Goal: Information Seeking & Learning: Check status

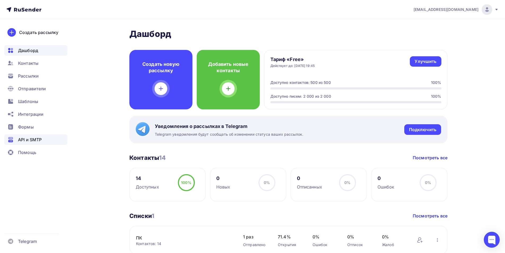
click at [19, 140] on span "API и SMTP" at bounding box center [30, 139] width 24 height 6
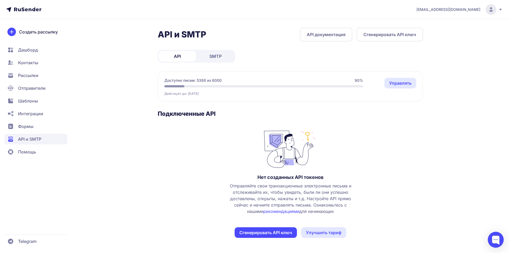
click at [218, 59] on link "SMTP" at bounding box center [215, 56] width 37 height 11
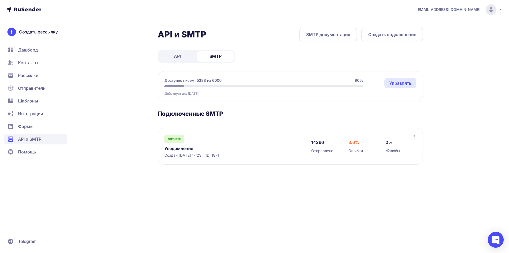
click at [182, 146] on link "Уведомления" at bounding box center [218, 148] width 109 height 6
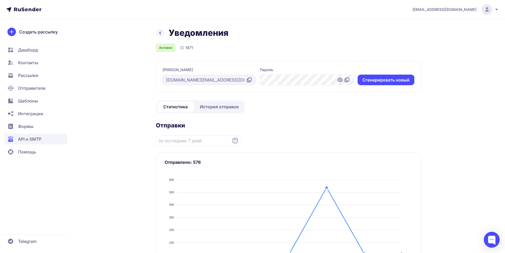
click at [211, 107] on span "История отправок" at bounding box center [219, 106] width 39 height 6
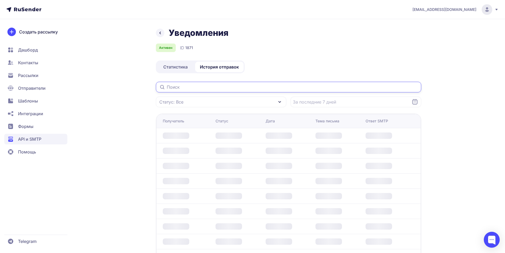
click at [210, 89] on input "text" at bounding box center [288, 87] width 265 height 11
paste input "[EMAIL_ADDRESS][DOMAIN_NAME]"
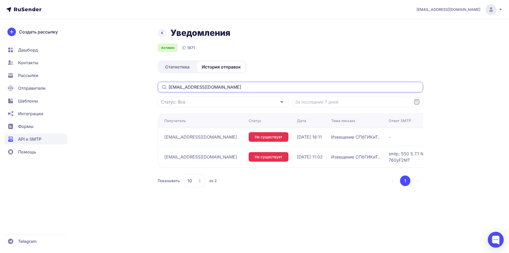
click at [170, 86] on input "[EMAIL_ADDRESS][DOMAIN_NAME]" at bounding box center [290, 87] width 265 height 11
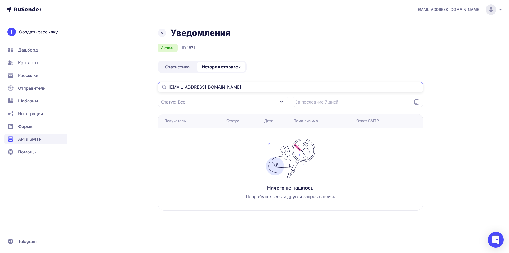
drag, startPoint x: 235, startPoint y: 85, endPoint x: 112, endPoint y: 87, distance: 122.7
click at [112, 87] on div "Уведомления Активен ID 1871 Статистика История отправок [EMAIL_ADDRESS][DOMAIN_…" at bounding box center [255, 125] width 382 height 195
paste input "[EMAIL_ADDRESS][DOMAIN_NAME]"
drag, startPoint x: 235, startPoint y: 85, endPoint x: 82, endPoint y: 86, distance: 153.7
click at [82, 86] on div "Уведомления Активен ID 1871 Статистика История отправок [EMAIL_ADDRESS][DOMAIN_…" at bounding box center [255, 125] width 382 height 195
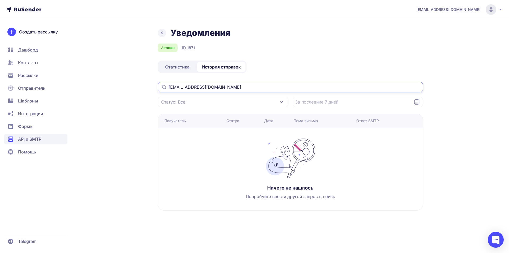
paste input "arinacheglakova"
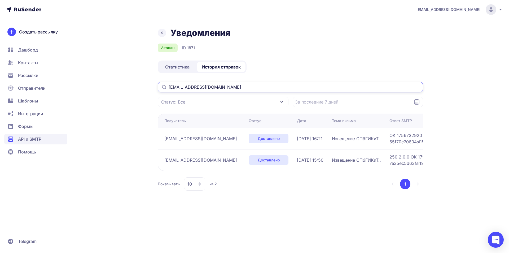
drag, startPoint x: 236, startPoint y: 89, endPoint x: 126, endPoint y: 89, distance: 110.0
click at [126, 89] on div "Уведомления Активен ID 1871 Статистика История отправок [EMAIL_ADDRESS][DOMAIN_…" at bounding box center [255, 115] width 382 height 175
paste input "89667566579s"
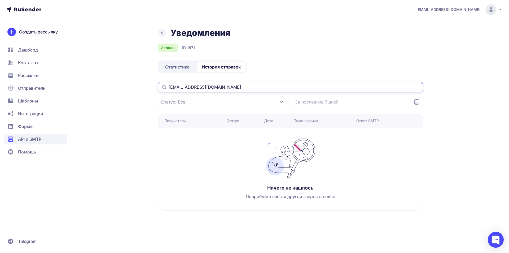
drag, startPoint x: 229, startPoint y: 87, endPoint x: 98, endPoint y: 82, distance: 131.3
click at [98, 82] on div "Уведомления Активен ID 1871 Статистика История отправок [EMAIL_ADDRESS][DOMAIN_…" at bounding box center [255, 125] width 382 height 195
paste input "[PERSON_NAME][EMAIL_ADDRESS][DOMAIN_NAME]"
click at [116, 87] on div "Уведомления Активен ID 1871 Статистика История отправок [PERSON_NAME][EMAIL_ADD…" at bounding box center [255, 125] width 382 height 195
paste input "[EMAIL_ADDRESS][DOMAIN_NAME]"
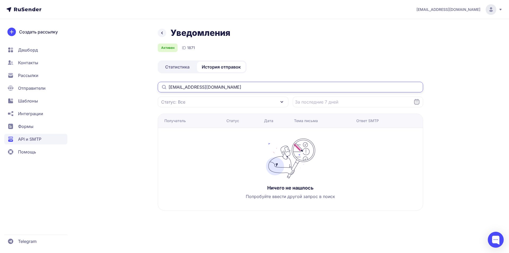
drag, startPoint x: 225, startPoint y: 87, endPoint x: 126, endPoint y: 88, distance: 99.9
click at [126, 88] on div "Уведомления Активен ID 1871 Статистика История отправок [EMAIL_ADDRESS][DOMAIN_…" at bounding box center [255, 125] width 382 height 195
paste input "gore15012007"
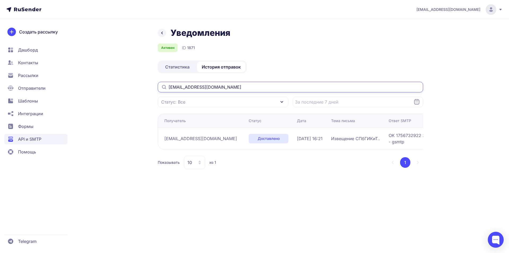
drag, startPoint x: 233, startPoint y: 87, endPoint x: 112, endPoint y: 87, distance: 121.1
click at [112, 87] on div "Уведомления Активен ID 1871 Статистика История отправок [EMAIL_ADDRESS][DOMAIN_…" at bounding box center [255, 105] width 382 height 154
paste input "[PERSON_NAME]"
drag, startPoint x: 256, startPoint y: 87, endPoint x: 82, endPoint y: 87, distance: 173.6
click at [82, 87] on div "Уведомления Активен ID 1871 Статистика История отправок [EMAIL_ADDRESS][DOMAIN_…" at bounding box center [255, 105] width 382 height 154
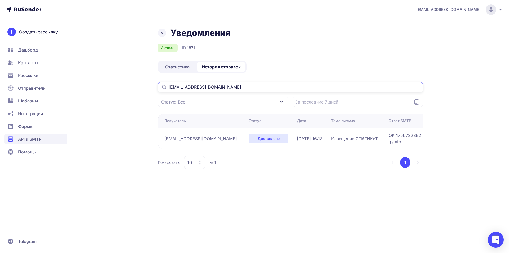
paste input "yaroslavna2008"
drag, startPoint x: 227, startPoint y: 86, endPoint x: 123, endPoint y: 85, distance: 103.6
click at [123, 85] on div "Уведомления Активен ID 1871 Статистика История отправок [EMAIL_ADDRESS][DOMAIN_…" at bounding box center [255, 105] width 382 height 154
paste input "[EMAIL_ADDRESS][DOMAIN_NAME]"
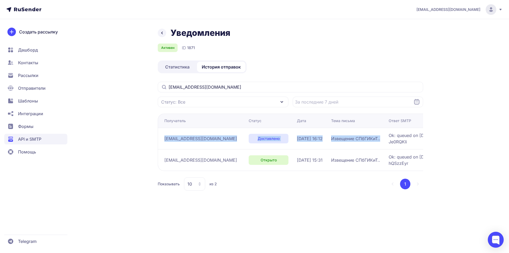
drag, startPoint x: 163, startPoint y: 138, endPoint x: 360, endPoint y: 138, distance: 197.7
click at [360, 149] on tr "[EMAIL_ADDRESS][DOMAIN_NAME] Доставлено [DATE] 16:12 Извещение СПбГИКиТ.. Ok: q…" at bounding box center [343, 159] width 370 height 21
copy tr "[EMAIL_ADDRESS][DOMAIN_NAME] Доставлено [DATE] 16:12 Извещение СПбГИКиТ.."
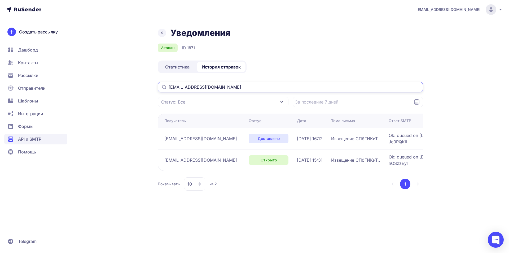
drag, startPoint x: 129, startPoint y: 87, endPoint x: 113, endPoint y: 86, distance: 15.4
click at [113, 86] on div "Уведомления Активен ID 1871 Статистика История отправок [EMAIL_ADDRESS][DOMAIN_…" at bounding box center [255, 115] width 382 height 175
paste input "[EMAIL_ADDRESS][DOMAIN_NAME]"
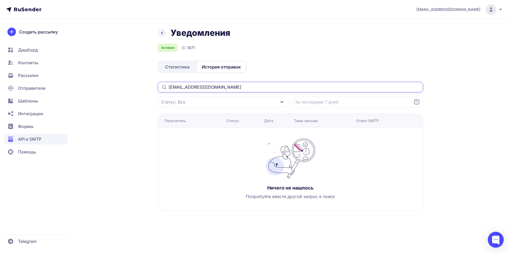
drag, startPoint x: 252, startPoint y: 85, endPoint x: 105, endPoint y: 86, distance: 147.1
click at [105, 85] on div "Уведомления Активен ID 1871 Статистика История отправок [EMAIL_ADDRESS][DOMAIN_…" at bounding box center [255, 125] width 382 height 195
paste input "[EMAIL_ADDRESS][DOMAIN_NAME]"
drag, startPoint x: 236, startPoint y: 85, endPoint x: 108, endPoint y: 84, distance: 128.3
click at [108, 84] on div "Уведомления Активен ID 1871 Статистика История отправок [EMAIL_ADDRESS][DOMAIN_…" at bounding box center [255, 125] width 382 height 195
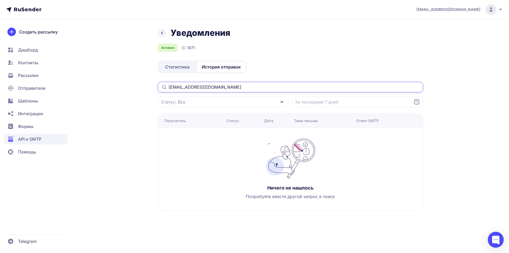
paste input "[EMAIL_ADDRESS][DOMAIN_NAME]"
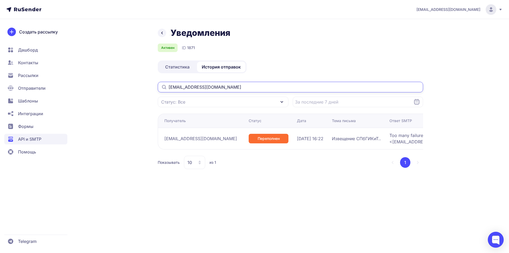
drag, startPoint x: 221, startPoint y: 86, endPoint x: 138, endPoint y: 86, distance: 83.7
click at [138, 86] on div "Уведомления Активен ID 1871 Статистика История отправок [EMAIL_ADDRESS][DOMAIN_…" at bounding box center [255, 105] width 382 height 154
paste input "skoblikoukirill"
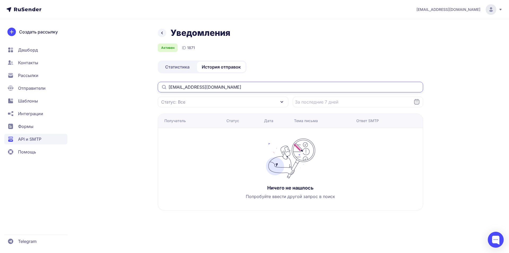
drag, startPoint x: 226, startPoint y: 89, endPoint x: 117, endPoint y: 89, distance: 109.2
click at [117, 89] on div "Уведомления Активен ID 1871 Статистика История отправок [EMAIL_ADDRESS][DOMAIN_…" at bounding box center [255, 125] width 382 height 195
paste input "artem.yakunin5"
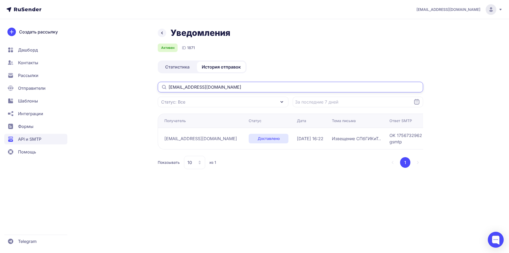
drag, startPoint x: 234, startPoint y: 85, endPoint x: 95, endPoint y: 86, distance: 138.6
click at [96, 86] on div "Уведомления Активен ID 1871 Статистика История отправок [EMAIL_ADDRESS][DOMAIN_…" at bounding box center [255, 105] width 382 height 154
paste input "stiopa070630"
drag, startPoint x: 228, startPoint y: 86, endPoint x: 119, endPoint y: 86, distance: 109.7
click at [119, 86] on div "Уведомления Активен ID 1871 Статистика История отправок [EMAIL_ADDRESS][DOMAIN_…" at bounding box center [255, 105] width 382 height 154
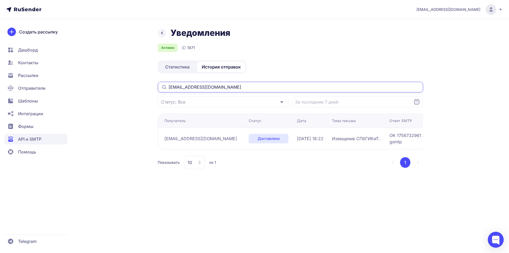
paste input "apegadara3482"
drag, startPoint x: 237, startPoint y: 85, endPoint x: 49, endPoint y: 75, distance: 188.2
click at [49, 75] on div "[EMAIL_ADDRESS][DOMAIN_NAME] Уведомления Активен ID 1871 Статистика История отп…" at bounding box center [254, 126] width 509 height 253
paste input "artem.yakunin5"
drag, startPoint x: 234, startPoint y: 91, endPoint x: 125, endPoint y: 84, distance: 109.4
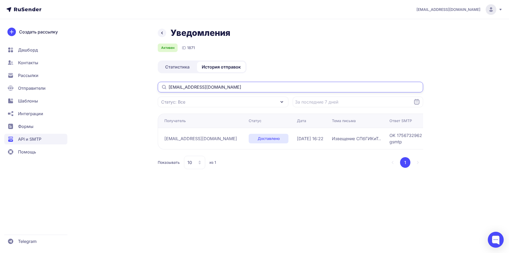
click at [125, 84] on div "Уведомления Активен ID 1871 Статистика История отправок [EMAIL_ADDRESS][DOMAIN_…" at bounding box center [255, 105] width 382 height 154
paste input "vitavolkova0"
drag, startPoint x: 238, startPoint y: 87, endPoint x: 113, endPoint y: 83, distance: 125.1
click at [113, 83] on div "Уведомления Активен ID 1871 Статистика История отправок [EMAIL_ADDRESS][DOMAIN_…" at bounding box center [255, 105] width 382 height 154
paste input "[EMAIL_ADDRESS][DOMAIN_NAME]"
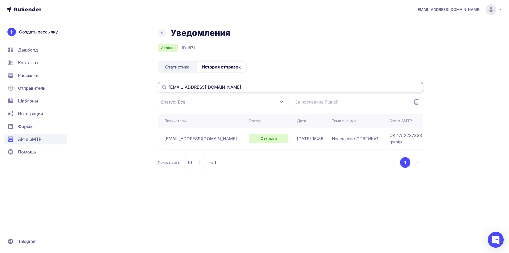
drag, startPoint x: 246, startPoint y: 90, endPoint x: 122, endPoint y: 82, distance: 124.5
click at [122, 82] on div "Уведомления Активен ID 1871 Статистика История отправок [EMAIL_ADDRESS][DOMAIN_…" at bounding box center [255, 105] width 382 height 154
paste input "[EMAIL_ADDRESS][DOMAIN_NAME]"
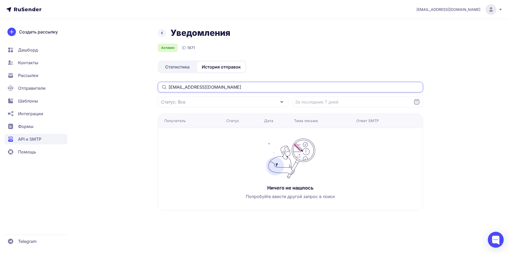
drag, startPoint x: 229, startPoint y: 85, endPoint x: 109, endPoint y: 86, distance: 119.8
click at [109, 86] on div "Уведомления Активен ID 1871 Статистика История отправок [EMAIL_ADDRESS][DOMAIN_…" at bounding box center [255, 125] width 382 height 195
paste input "[EMAIL_ADDRESS][DOMAIN_NAME]"
drag, startPoint x: 242, startPoint y: 88, endPoint x: 55, endPoint y: 87, distance: 187.9
click at [54, 88] on div "[EMAIL_ADDRESS][DOMAIN_NAME] Уведомления Активен ID 1871 Статистика История отп…" at bounding box center [254, 126] width 509 height 253
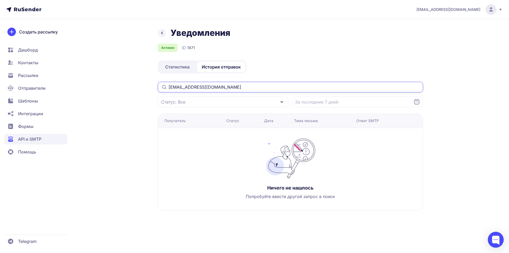
paste input "arinasychygova2020"
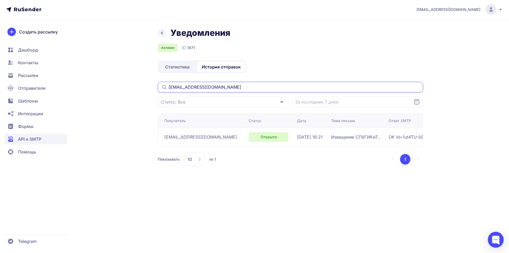
drag, startPoint x: 244, startPoint y: 89, endPoint x: 97, endPoint y: 90, distance: 147.6
click at [97, 90] on div "Уведомления Активен ID 1871 Статистика История отправок [EMAIL_ADDRESS][DOMAIN_…" at bounding box center [255, 103] width 382 height 151
paste input "[EMAIL_ADDRESS]"
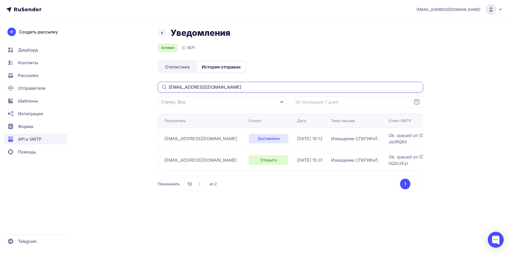
type input "[EMAIL_ADDRESS][DOMAIN_NAME]"
